Goal: Information Seeking & Learning: Learn about a topic

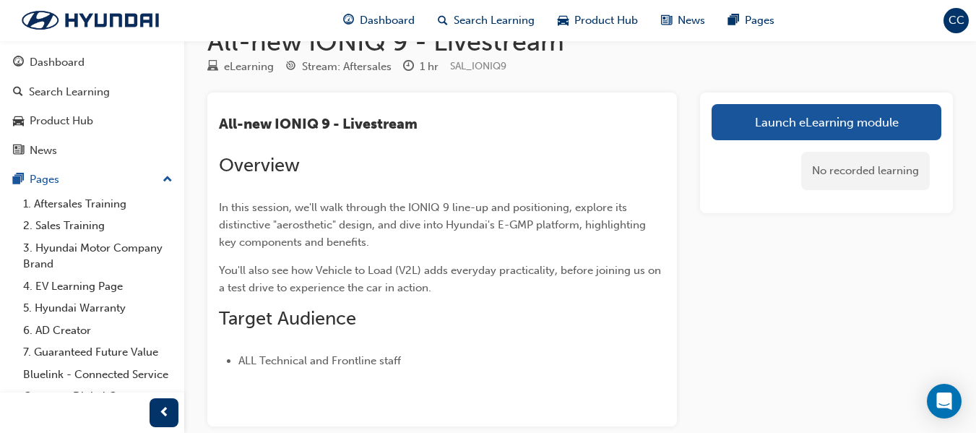
scroll to position [36, 0]
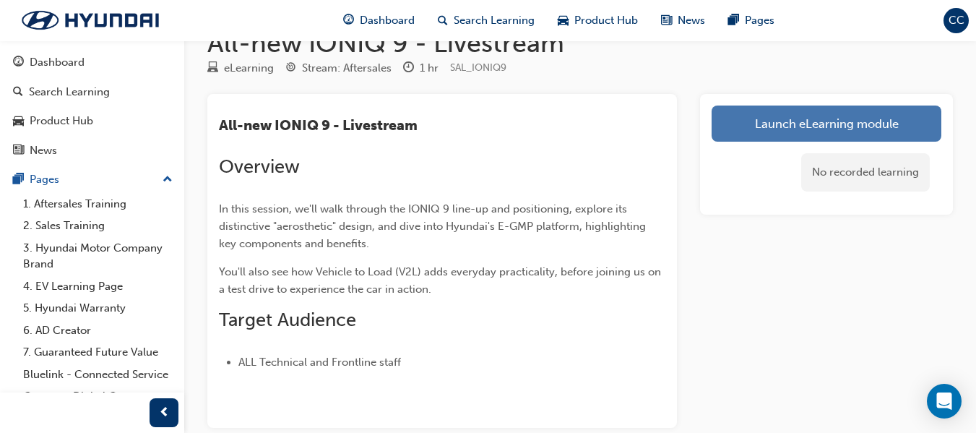
click at [908, 126] on link "Launch eLearning module" at bounding box center [826, 123] width 230 height 36
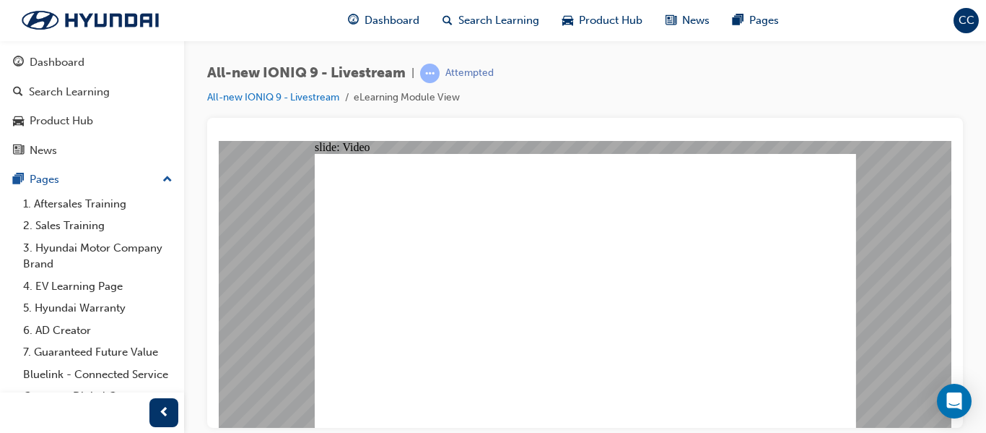
type input "0"
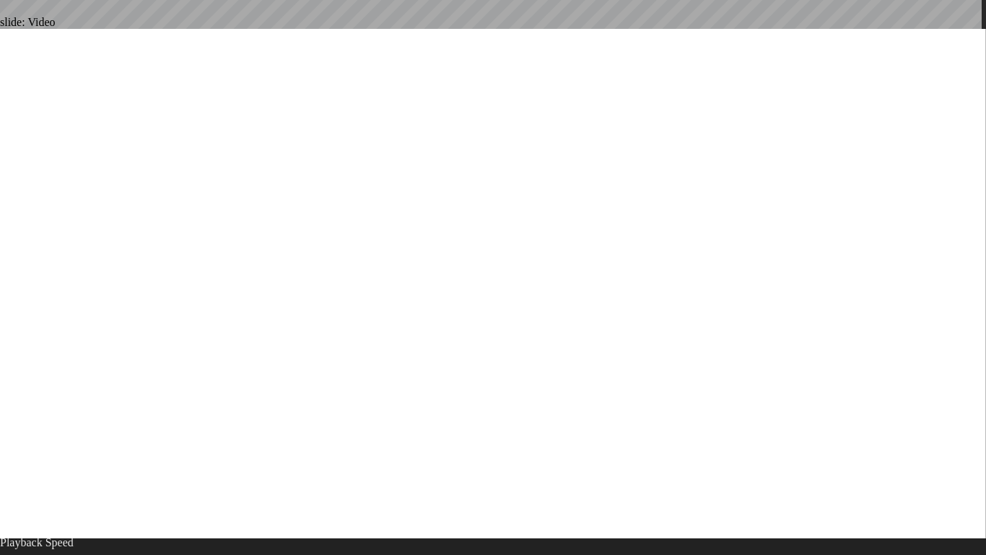
click at [526, 132] on div at bounding box center [585, 135] width 733 height 12
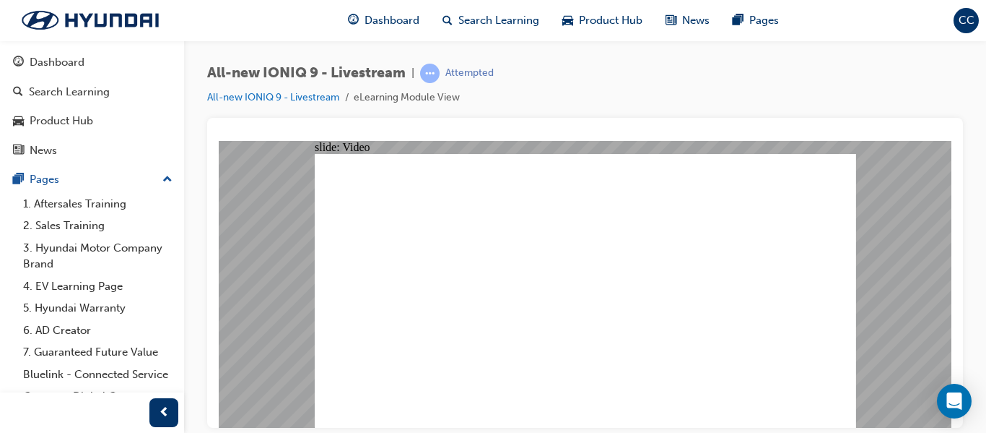
drag, startPoint x: 707, startPoint y: 365, endPoint x: 453, endPoint y: 377, distance: 254.5
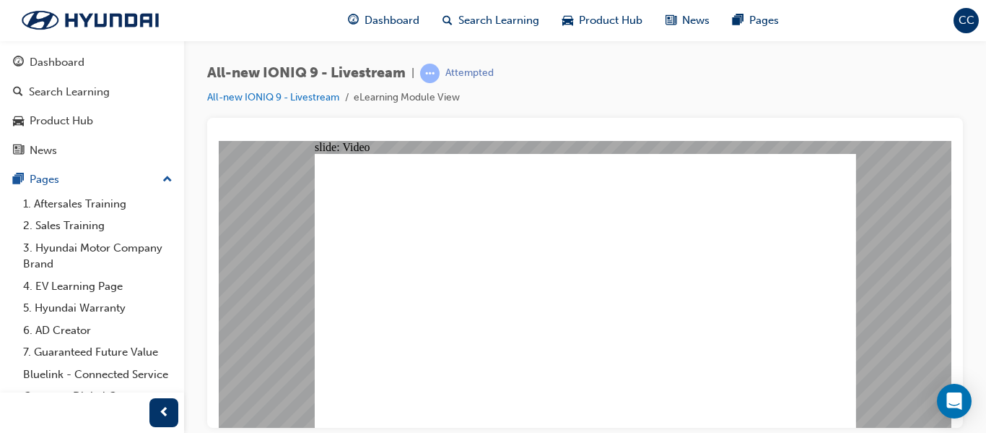
drag, startPoint x: 455, startPoint y: 364, endPoint x: 444, endPoint y: 364, distance: 10.8
drag, startPoint x: 444, startPoint y: 364, endPoint x: 434, endPoint y: 368, distance: 10.7
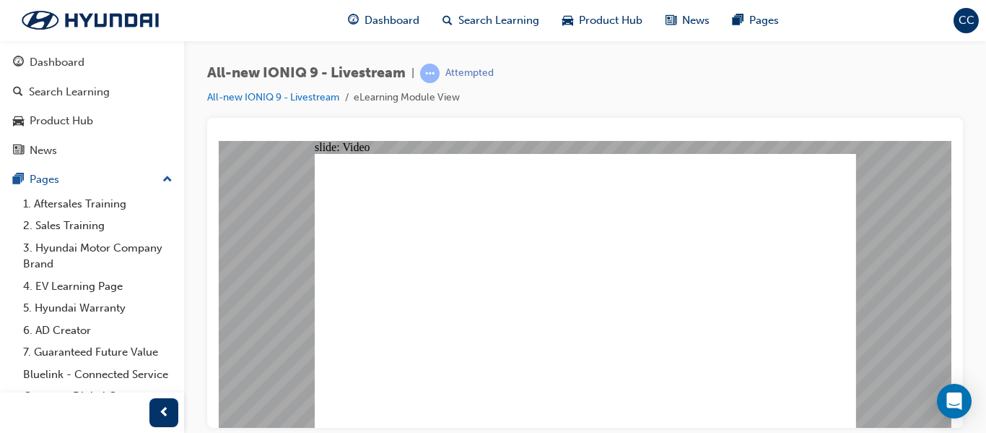
type input "125"
click at [360, 0] on html "Your version of Internet Explorer is outdated and not supported. Please upgrade…" at bounding box center [493, 216] width 986 height 433
